Goal: Transaction & Acquisition: Purchase product/service

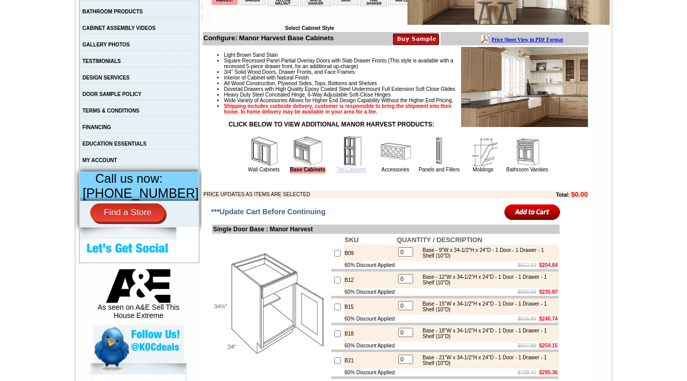
click at [341, 172] on link "Tall Cabinets" at bounding box center [351, 170] width 29 height 6
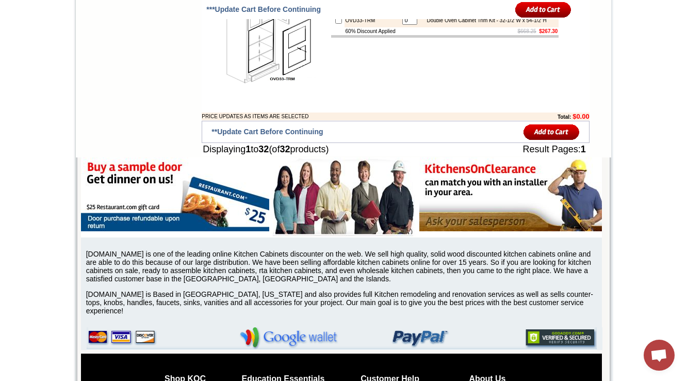
scroll to position [1795, 0]
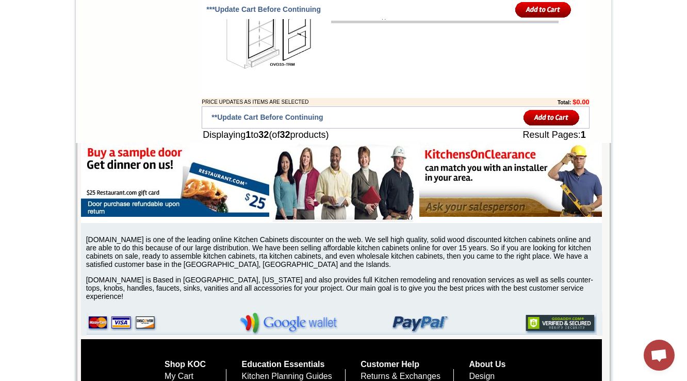
drag, startPoint x: 203, startPoint y: 58, endPoint x: 278, endPoint y: 60, distance: 74.8
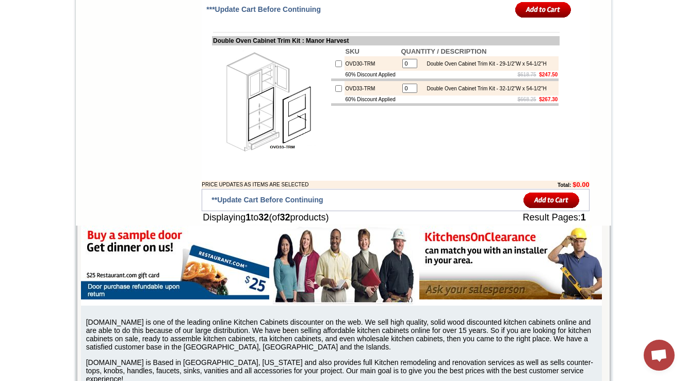
scroll to position [1754, 0]
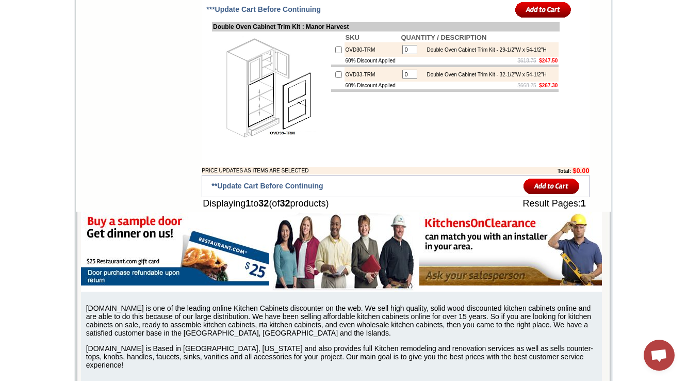
scroll to position [1713, 0]
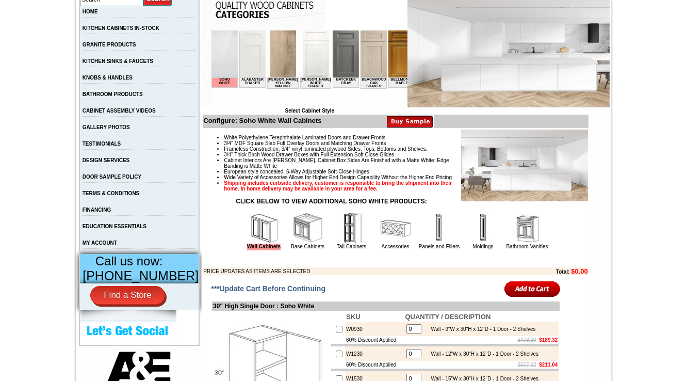
click at [342, 243] on img at bounding box center [351, 228] width 31 height 31
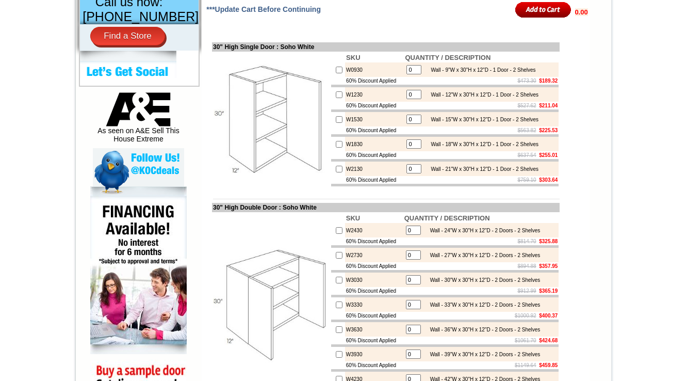
scroll to position [701, 0]
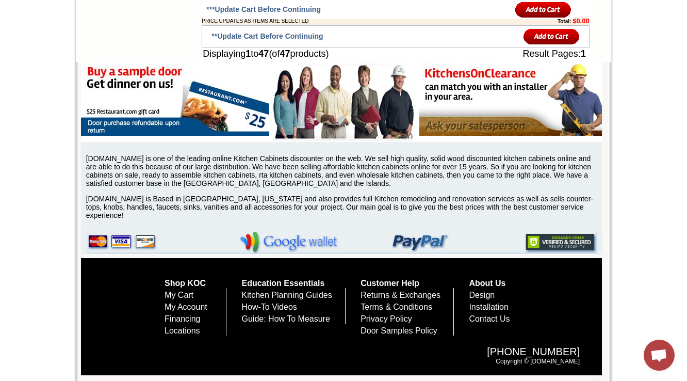
scroll to position [2435, 0]
drag, startPoint x: 330, startPoint y: 125, endPoint x: 201, endPoint y: 124, distance: 128.9
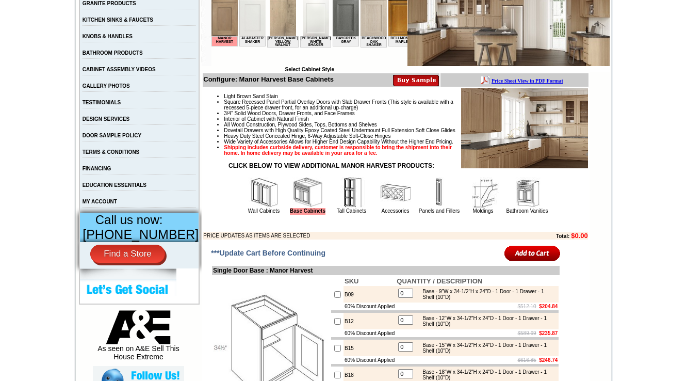
click at [529, 208] on img at bounding box center [527, 192] width 31 height 31
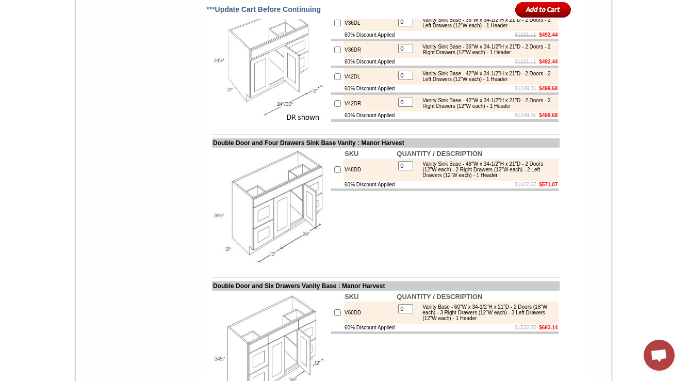
scroll to position [1507, 0]
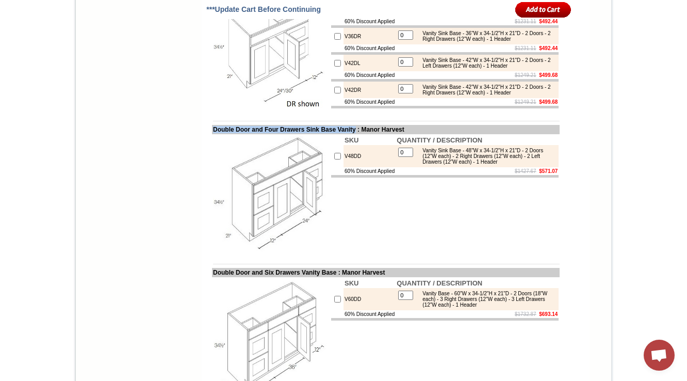
click at [456, 252] on td "SKU QUANTITY / DESCRIPTION V48DD 0 Vanity Sink Base - 48"W x 34-1/2"H x 21"D - …" at bounding box center [445, 193] width 230 height 118
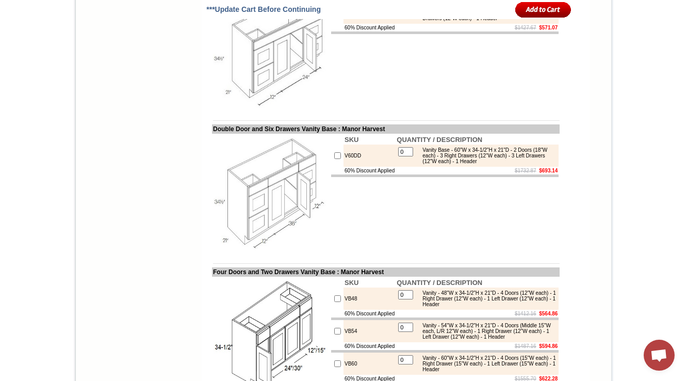
scroll to position [1672, 0]
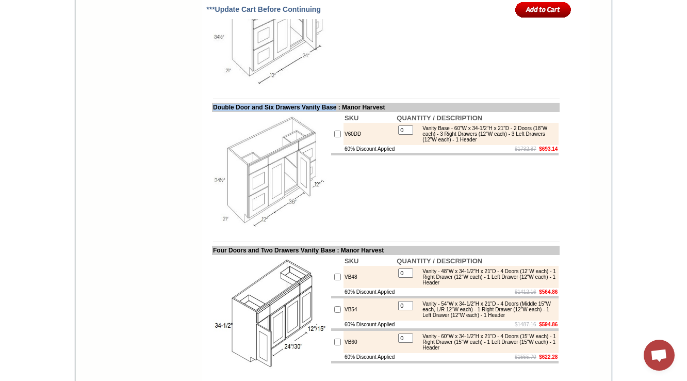
click at [663, 66] on body "1-888-621-2472 Contact Us Find a Store Send Us a Design View Cart Shipping* Una…" at bounding box center [343, 264] width 687 height 3872
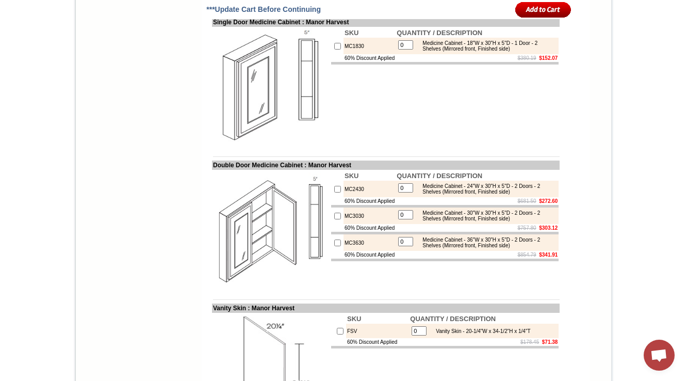
scroll to position [2675, 0]
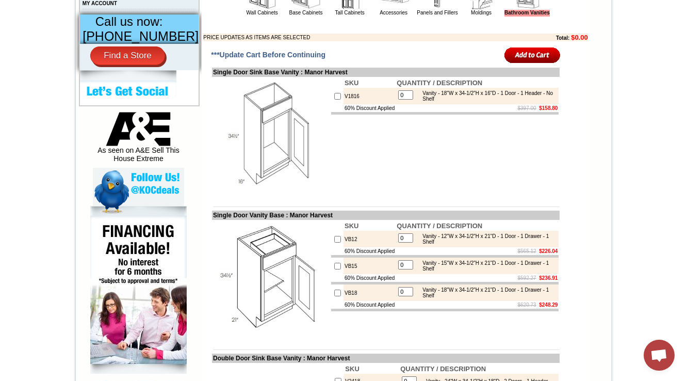
scroll to position [454, 0]
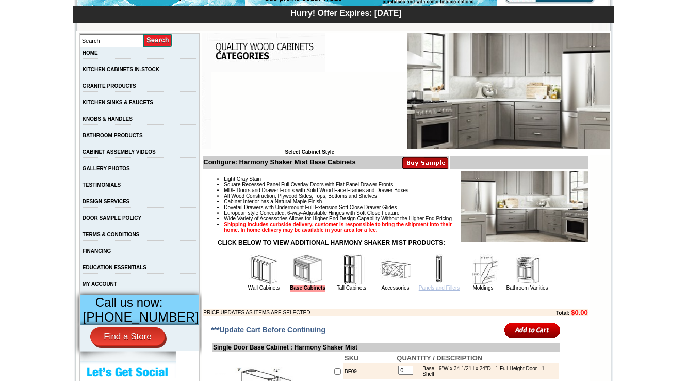
scroll to position [165, 0]
click at [427, 290] on link "Panels and Fillers" at bounding box center [439, 288] width 41 height 6
click at [380, 285] on img at bounding box center [395, 269] width 31 height 31
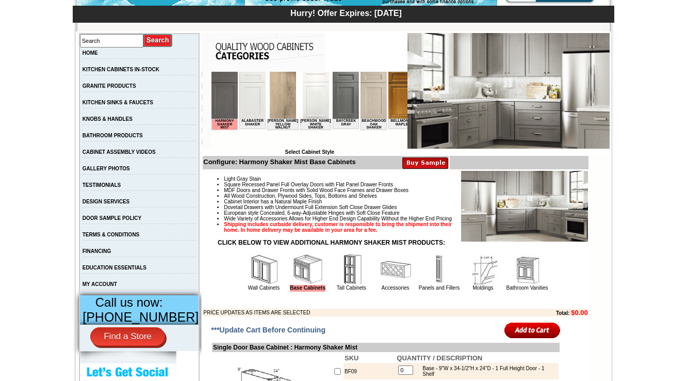
scroll to position [167, 0]
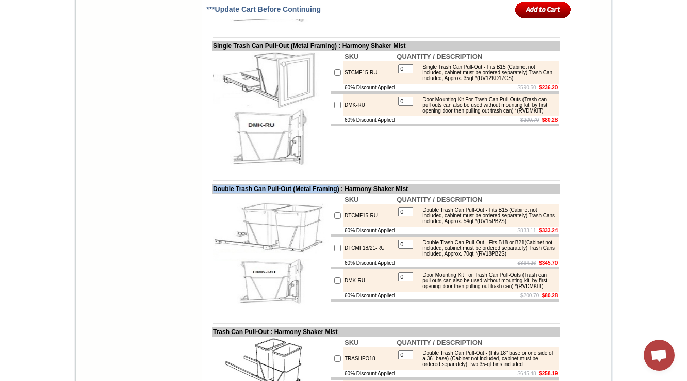
click at [453, 34] on td at bounding box center [386, 30] width 348 height 8
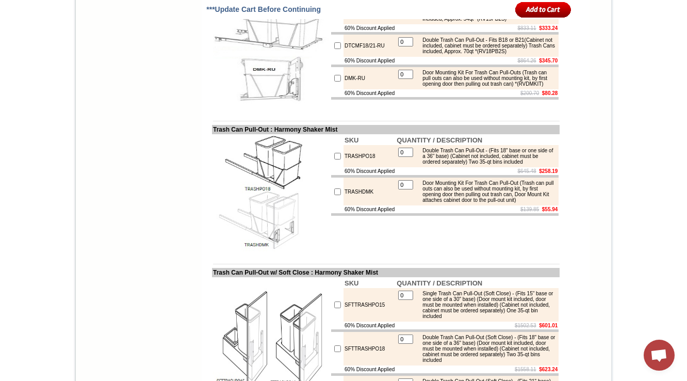
scroll to position [4506, 0]
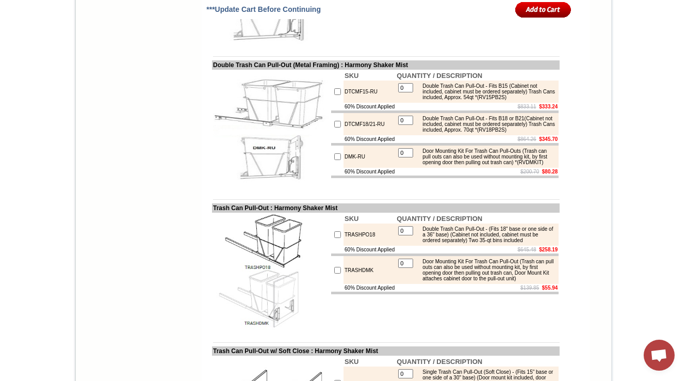
click at [332, 53] on td at bounding box center [386, 49] width 348 height 8
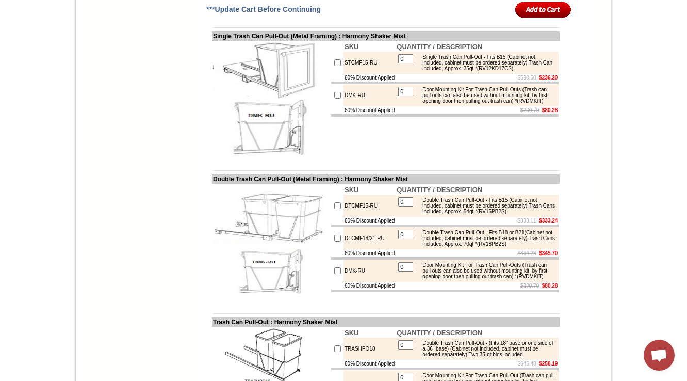
scroll to position [4382, 0]
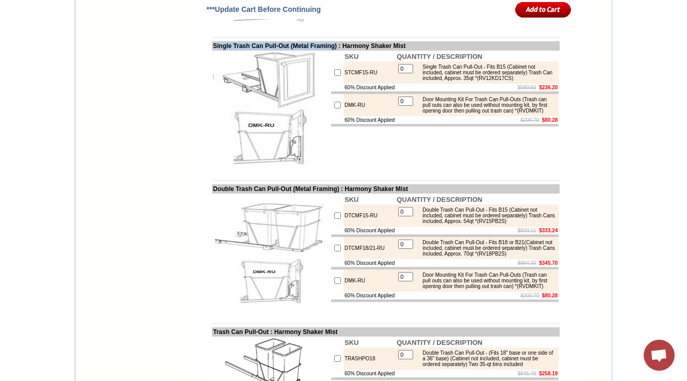
drag, startPoint x: 349, startPoint y: 213, endPoint x: 346, endPoint y: 60, distance: 152.7
click at [212, 51] on td "Single Trash Can Pull-Out (Metal Framing) : Harmony Shaker Mist" at bounding box center [386, 45] width 348 height 9
copy td "ingle Trash Can Pull-Out (Metal Framing)"
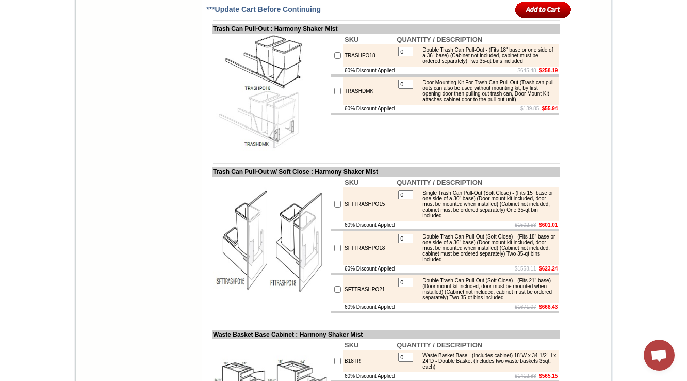
scroll to position [4671, 0]
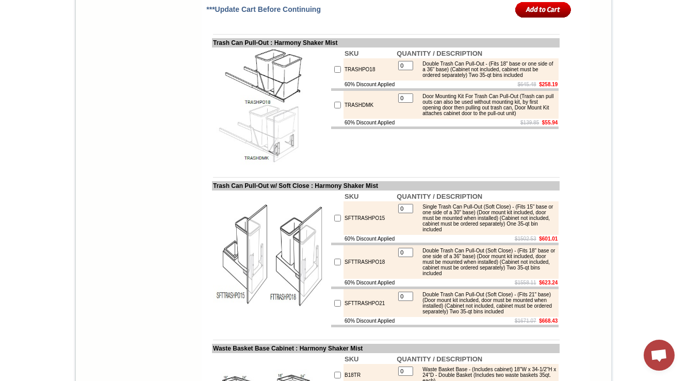
click at [411, 47] on td "Trash Can Pull-Out : Harmony Shaker Mist" at bounding box center [386, 42] width 348 height 9
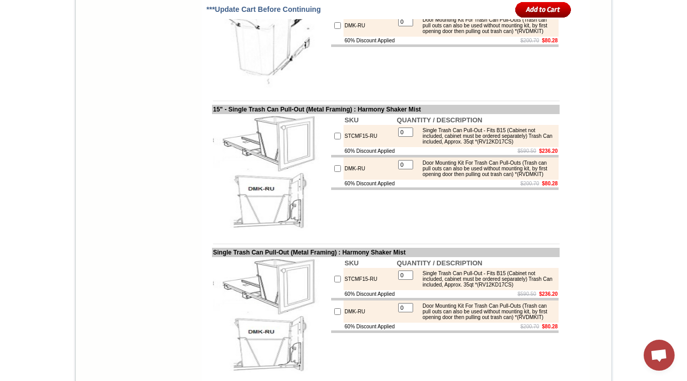
scroll to position [4176, 0]
drag, startPoint x: 354, startPoint y: 127, endPoint x: 200, endPoint y: 128, distance: 154.2
click at [226, 88] on img at bounding box center [271, 30] width 116 height 116
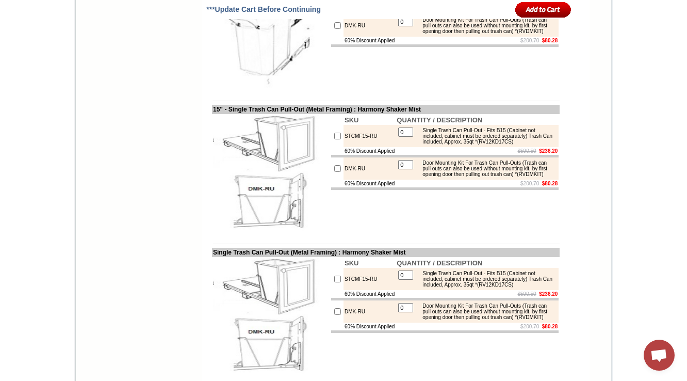
drag, startPoint x: 203, startPoint y: 129, endPoint x: 369, endPoint y: 132, distance: 166.1
copy td "12" - Single Trash Can Pull-Out (Metal Framing)"
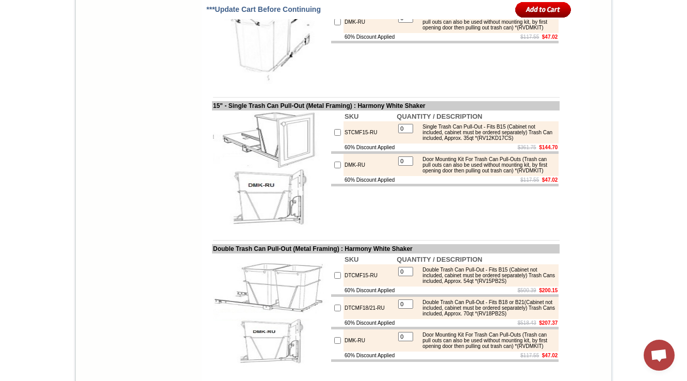
scroll to position [3585, 0]
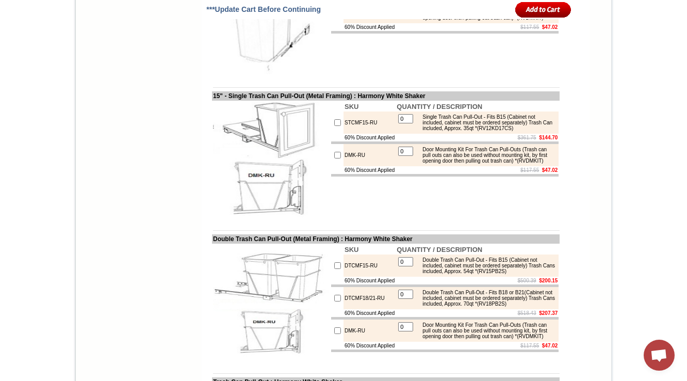
click at [428, 76] on td "SKU QUANTITY / DESCRIPTION STCMF0912-RU 0 Single Trash Can Pull-Out - Fits B12 …" at bounding box center [445, 17] width 230 height 118
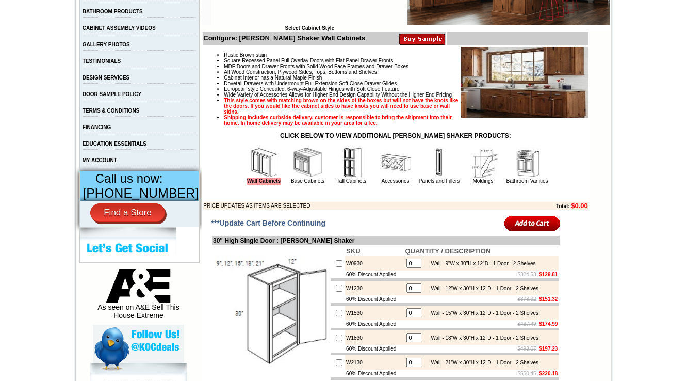
scroll to position [289, 0]
click at [386, 184] on link "Accessories" at bounding box center [396, 181] width 28 height 6
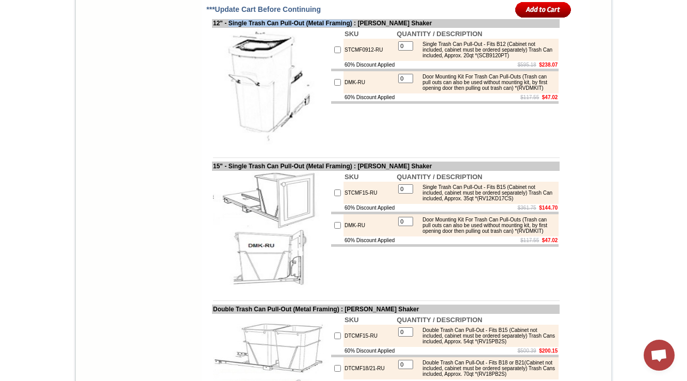
scroll to position [3544, 0]
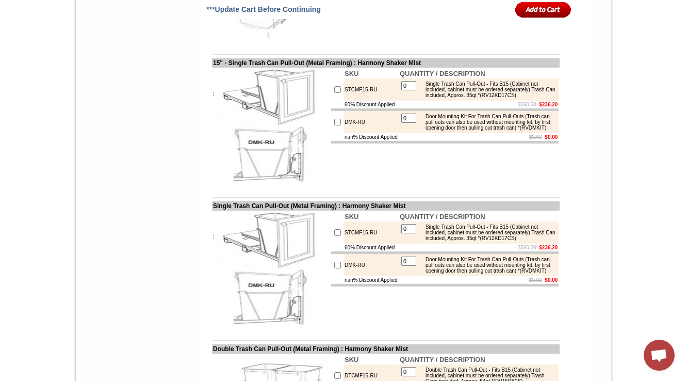
scroll to position [4258, 0]
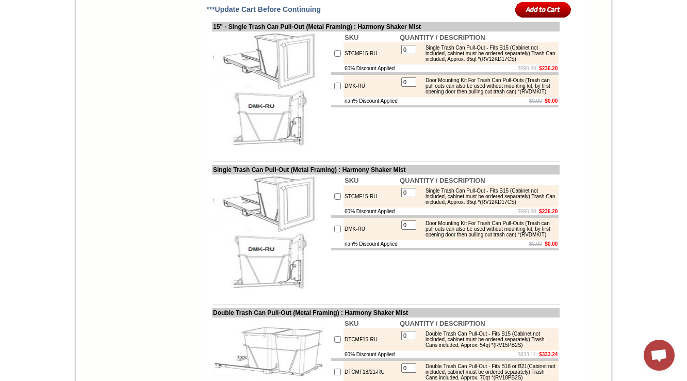
click at [349, 14] on td at bounding box center [386, 11] width 348 height 8
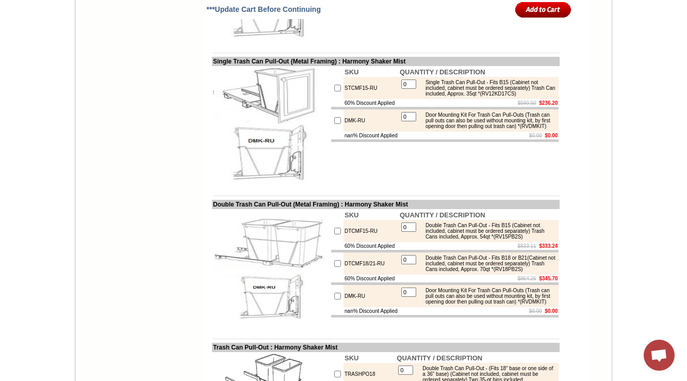
scroll to position [4341, 0]
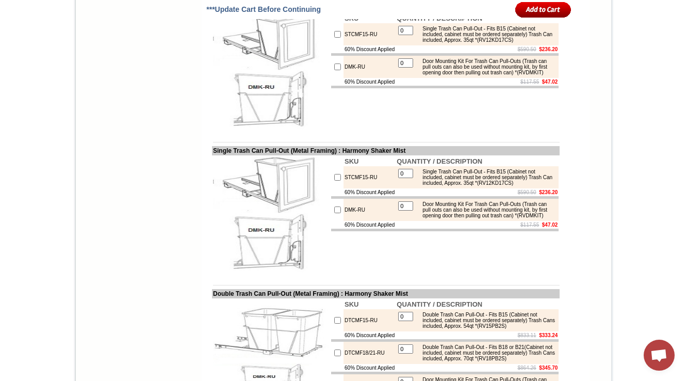
scroll to position [4258, 0]
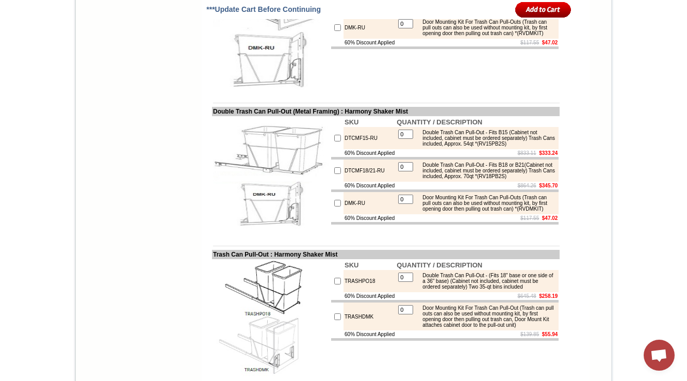
scroll to position [4465, 0]
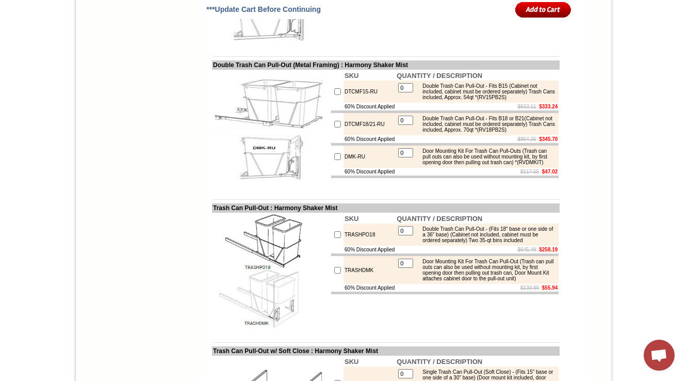
scroll to position [4547, 0]
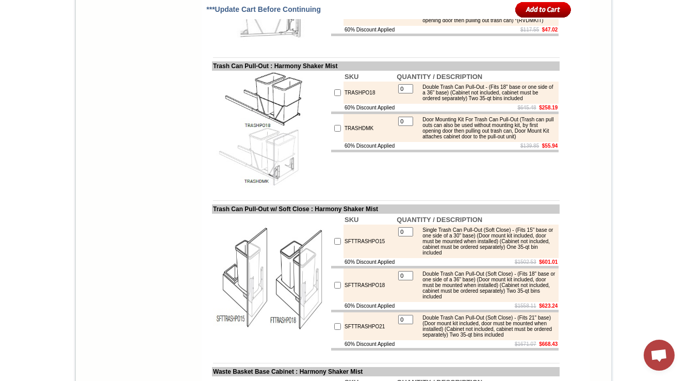
scroll to position [4506, 0]
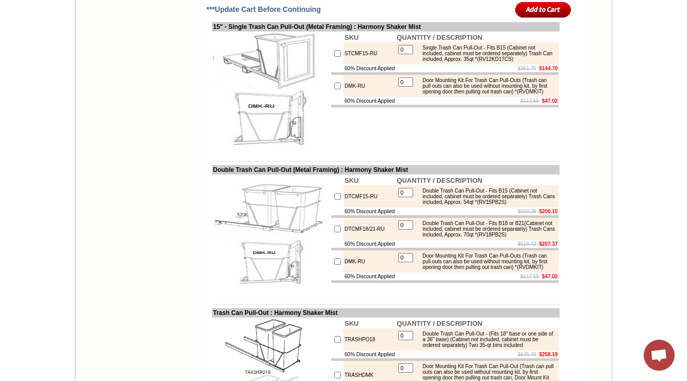
scroll to position [4258, 0]
